Goal: Check status: Check status

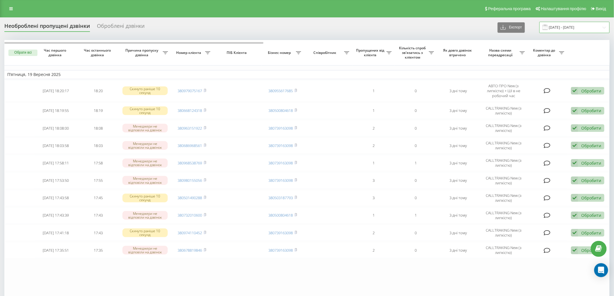
click at [569, 25] on input "[DATE] - [DATE]" at bounding box center [574, 27] width 70 height 11
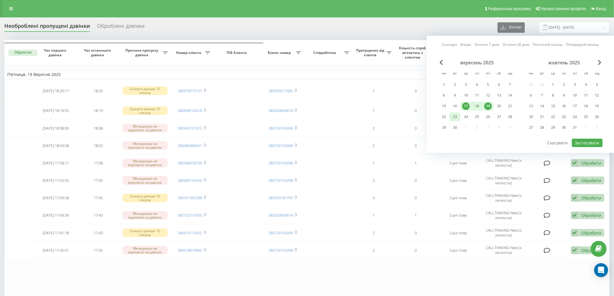
click at [452, 117] on div "23" at bounding box center [455, 117] width 8 height 8
click at [586, 141] on button "Застосувати" at bounding box center [587, 143] width 31 height 8
type input "[DATE] - [DATE]"
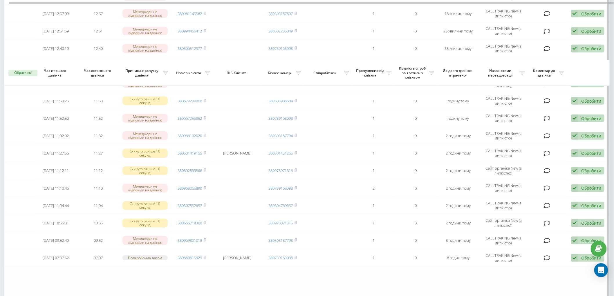
scroll to position [169, 0]
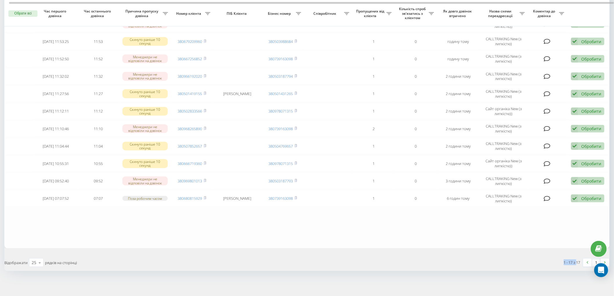
drag, startPoint x: 563, startPoint y: 259, endPoint x: 572, endPoint y: 262, distance: 9.6
click at [574, 262] on div "1 - 17 з 17" at bounding box center [572, 263] width 17 height 6
click at [572, 262] on div "1 - 17 з 17" at bounding box center [572, 263] width 17 height 6
click at [604, 259] on link at bounding box center [604, 263] width 9 height 8
